Goal: Task Accomplishment & Management: Manage account settings

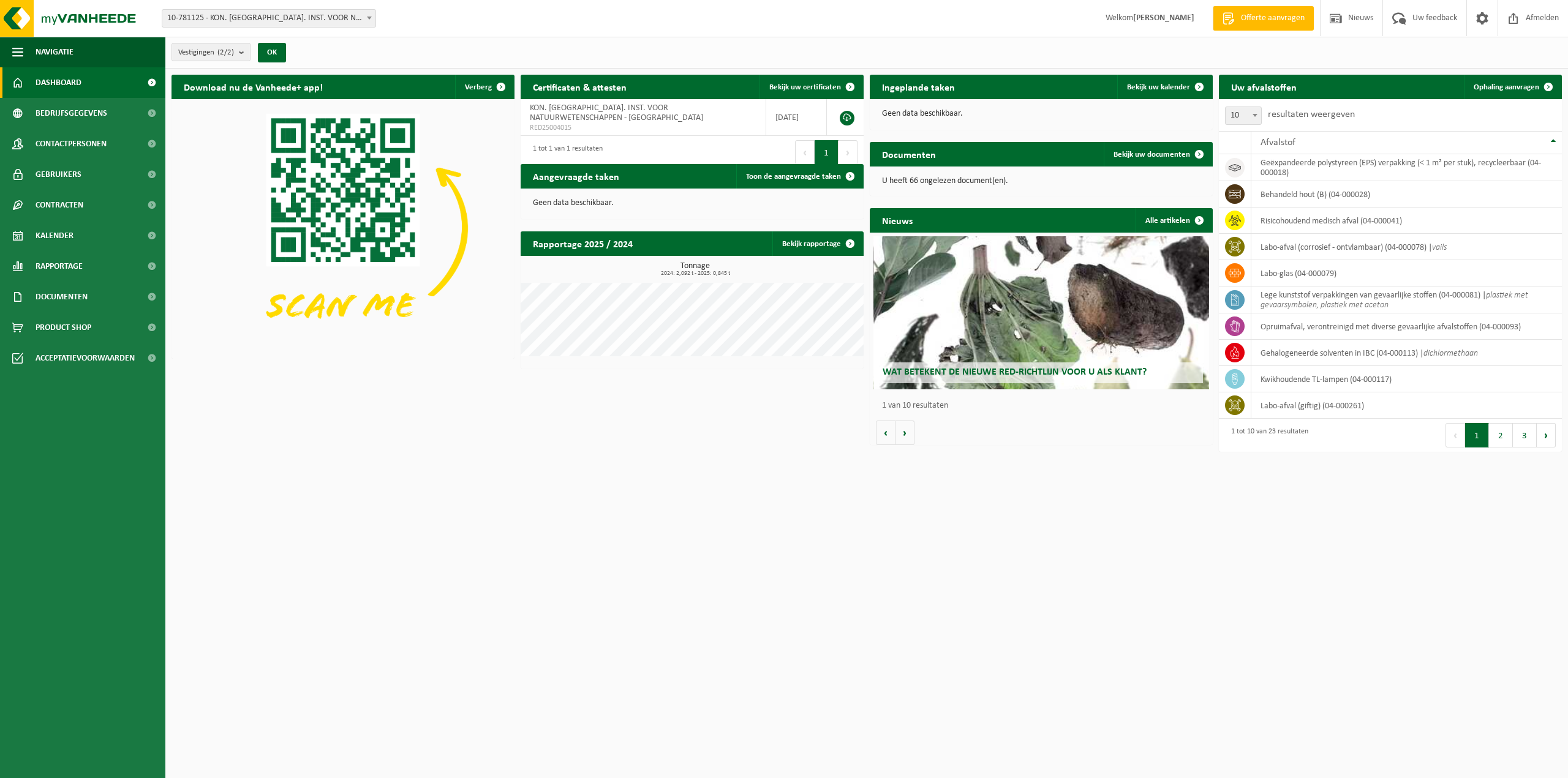
click at [369, 16] on b at bounding box center [369, 17] width 5 height 3
click at [530, 571] on html "Vestiging: 10-781125 - KON. [GEOGRAPHIC_DATA]. INST. VOOR NATUURWETENSCHAPPEN -…" at bounding box center [784, 389] width 1568 height 778
select select "89390"
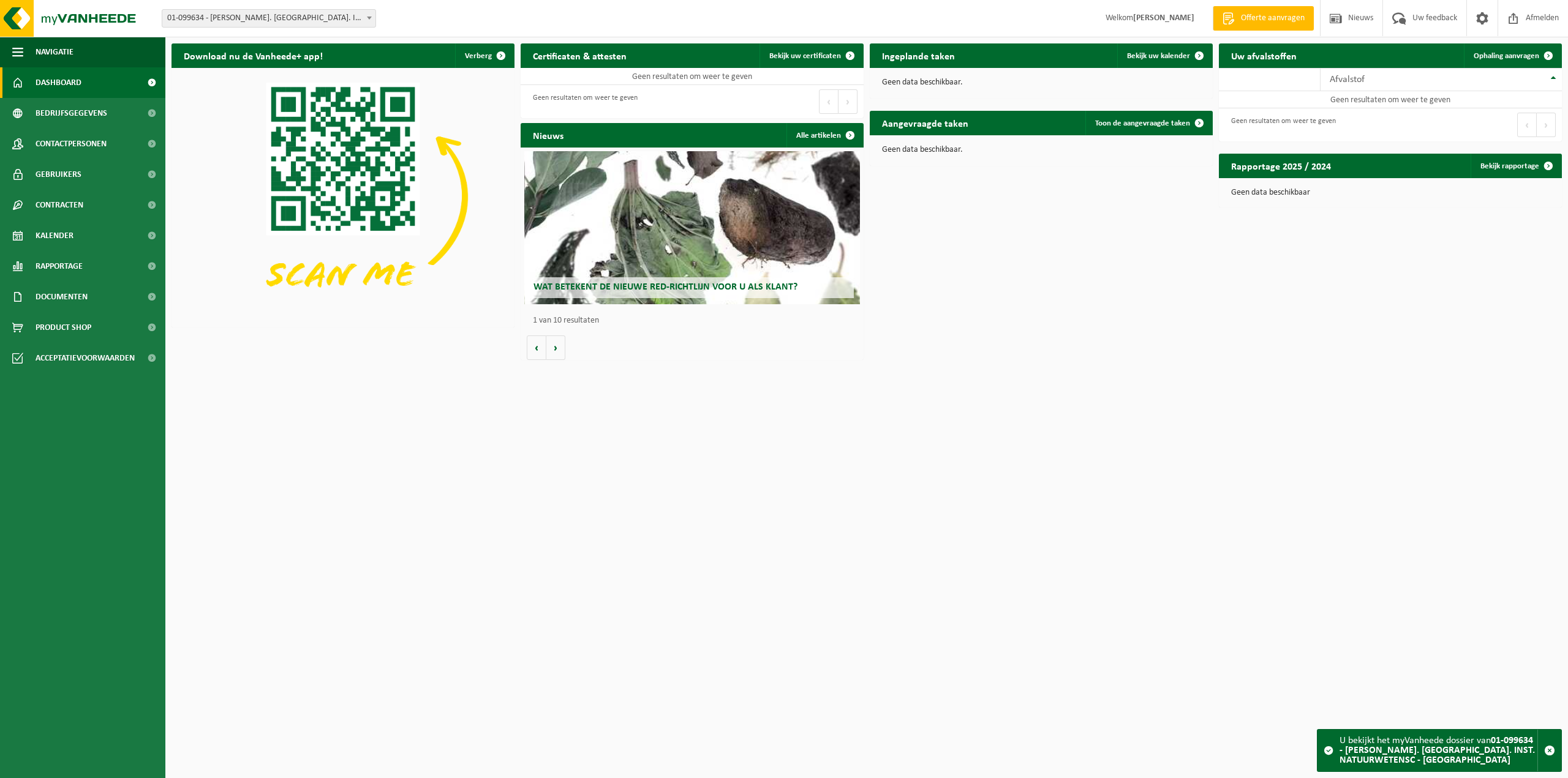
click at [353, 18] on span "01-099634 - [PERSON_NAME]. [GEOGRAPHIC_DATA]. INST. NATUURWETENSC - [GEOGRAPHIC…" at bounding box center [268, 18] width 213 height 17
select select "89411"
